Goal: Information Seeking & Learning: Check status

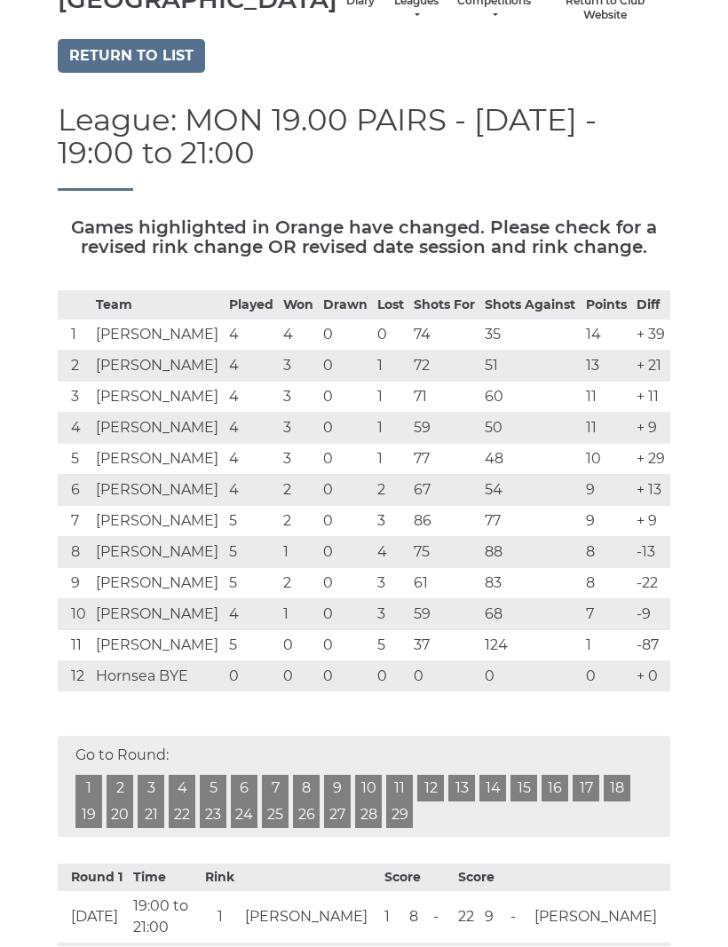
scroll to position [101, 0]
click at [346, 10] on link "Diary" at bounding box center [360, 2] width 28 height 15
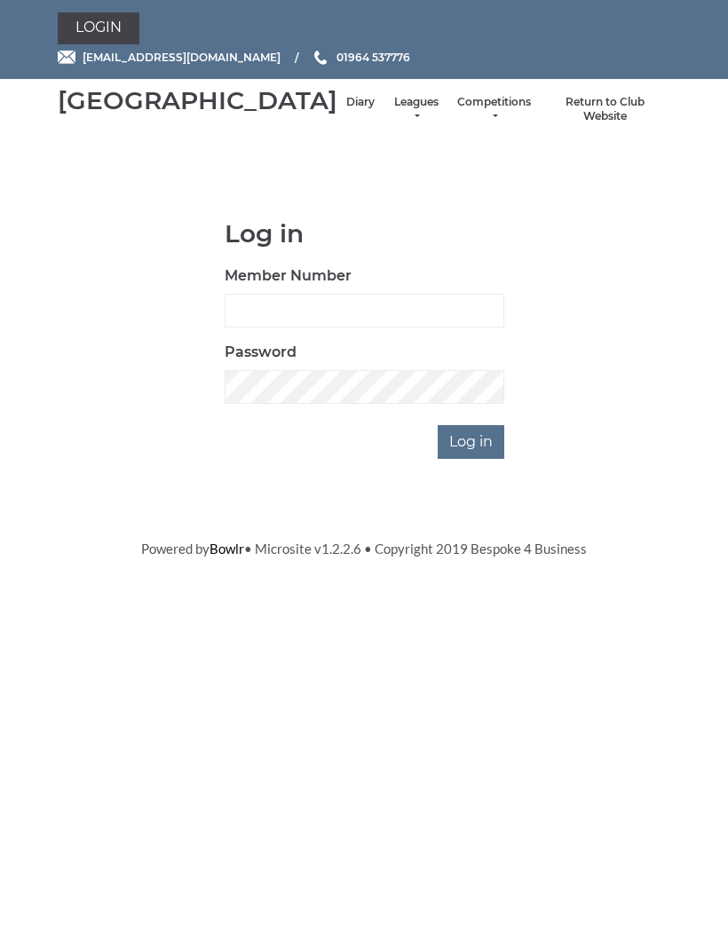
click at [362, 380] on div "Password" at bounding box center [365, 374] width 280 height 62
click at [270, 328] on input "Member Number" at bounding box center [365, 312] width 280 height 34
type input "0132"
click at [474, 460] on input "Log in" at bounding box center [471, 443] width 67 height 34
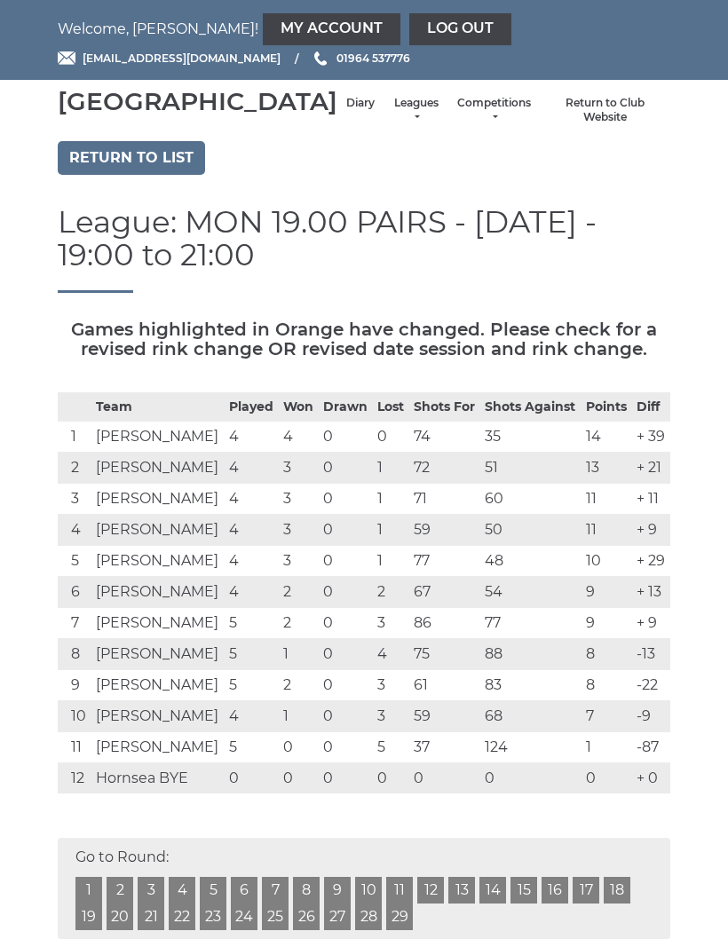
click at [346, 111] on link "Diary" at bounding box center [360, 103] width 28 height 15
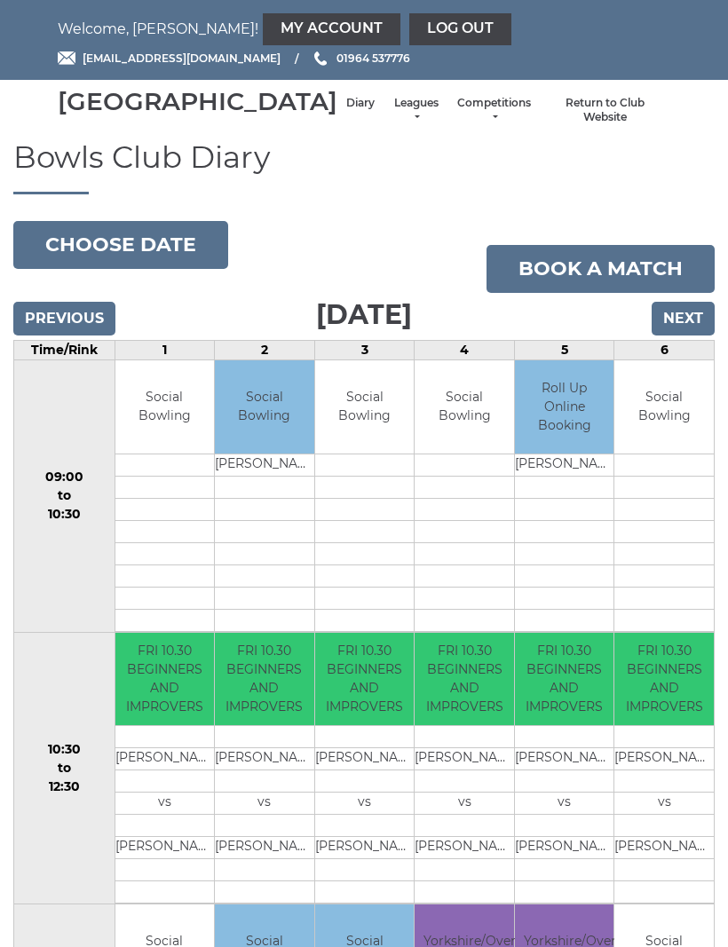
click at [688, 336] on input "Next" at bounding box center [683, 319] width 63 height 34
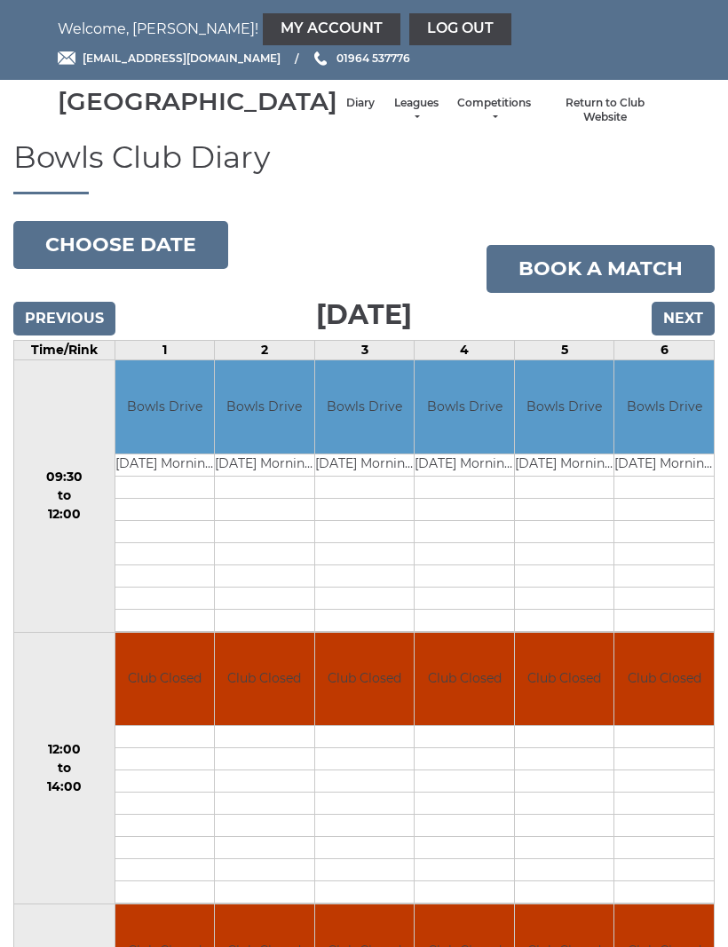
click at [693, 336] on input "Next" at bounding box center [683, 319] width 63 height 34
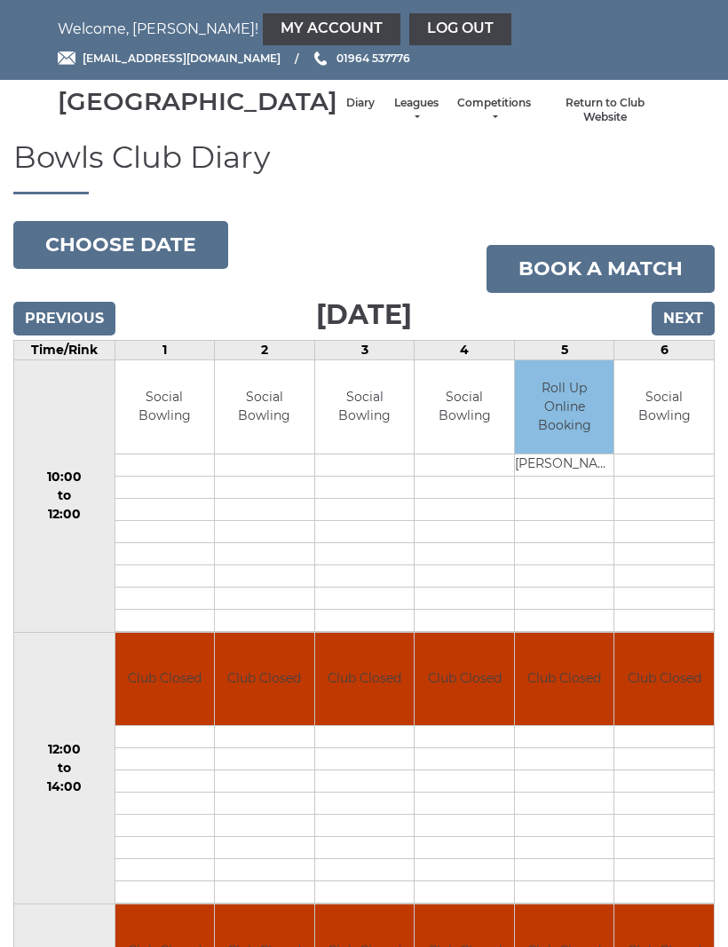
click at [678, 336] on input "Next" at bounding box center [683, 319] width 63 height 34
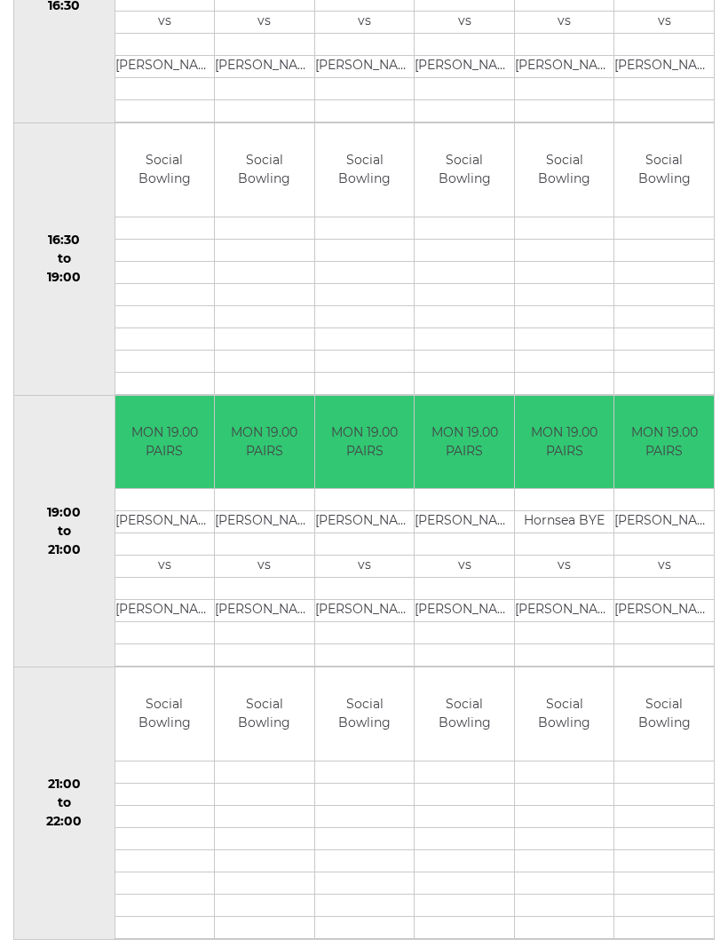
scroll to position [1342, 0]
